Goal: Find specific page/section: Find specific page/section

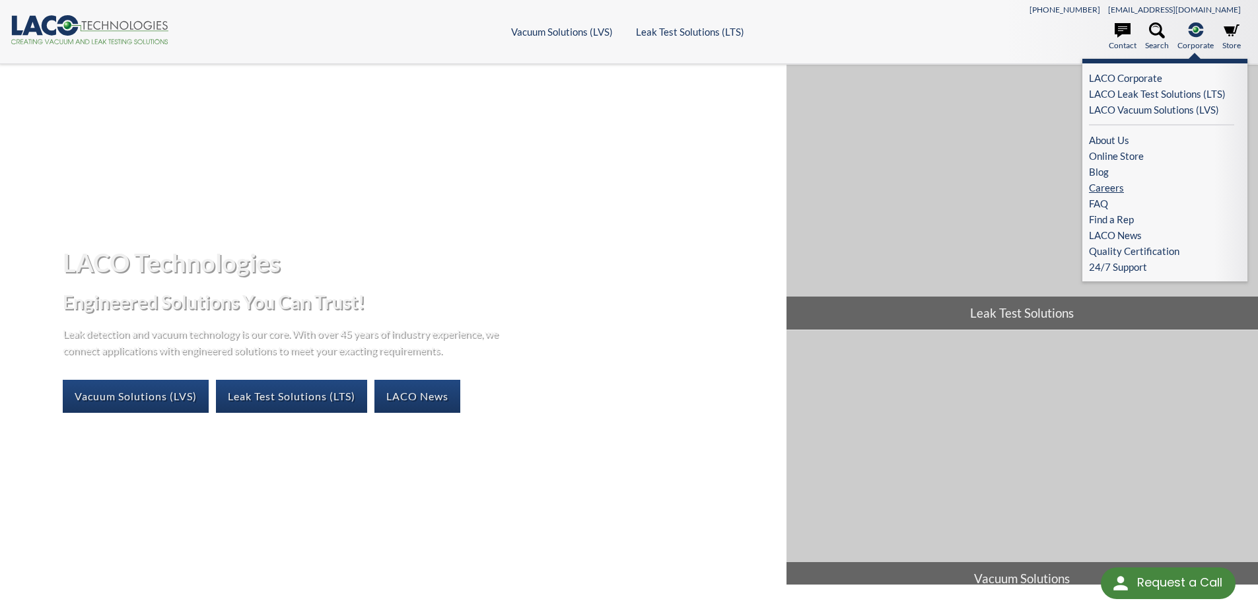
click at [1115, 181] on link "Careers" at bounding box center [1161, 188] width 145 height 16
click at [1109, 189] on link "Careers" at bounding box center [1161, 188] width 145 height 16
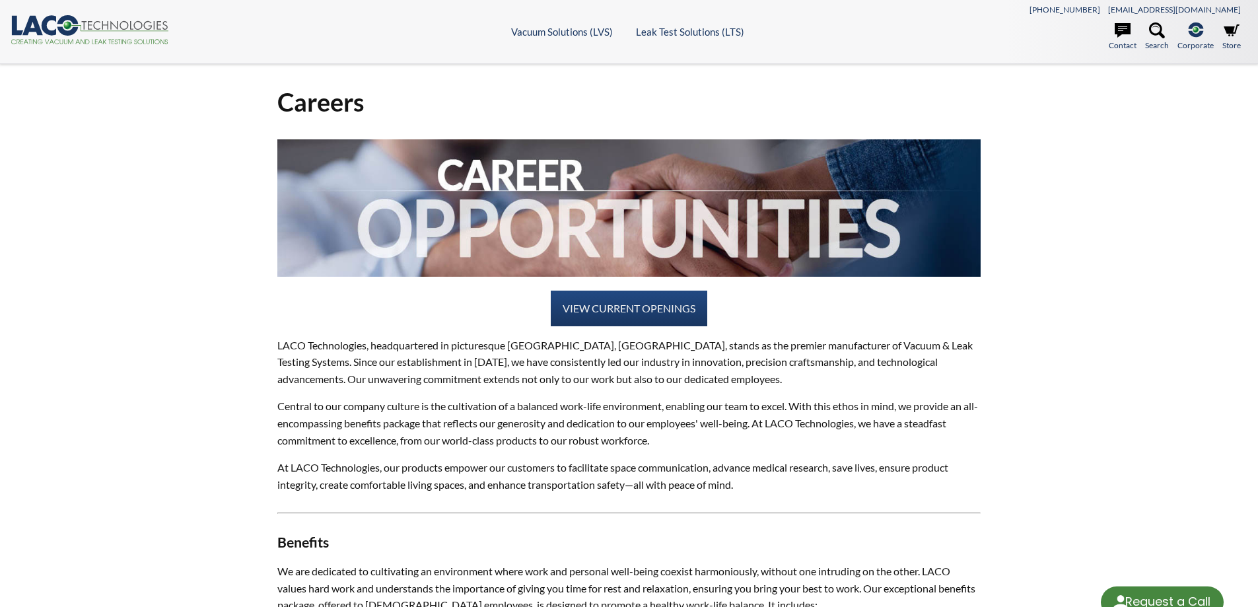
select select "Language Translate Widget"
click at [632, 304] on link "VIEW CURRENT OPENINGS" at bounding box center [629, 308] width 156 height 36
click at [599, 310] on link "VIEW CURRENT OPENINGS" at bounding box center [629, 308] width 156 height 36
